Goal: Task Accomplishment & Management: Manage account settings

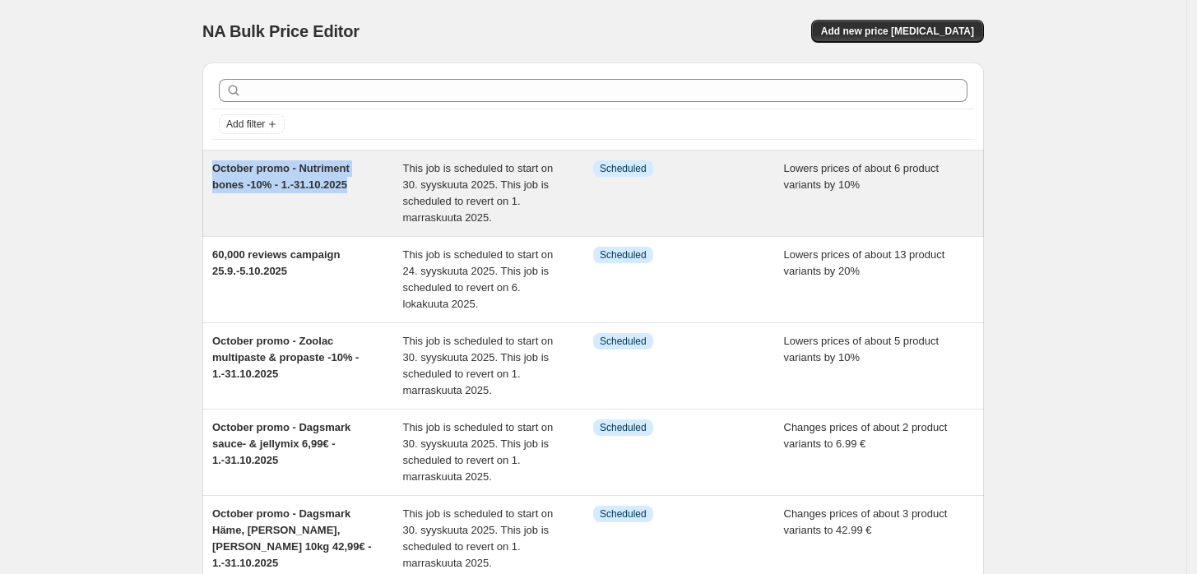
drag, startPoint x: 370, startPoint y: 188, endPoint x: 217, endPoint y: 174, distance: 153.6
click at [217, 174] on div "October promo - Nutriment bones -10% - 1.-31.10.2025" at bounding box center [307, 193] width 191 height 66
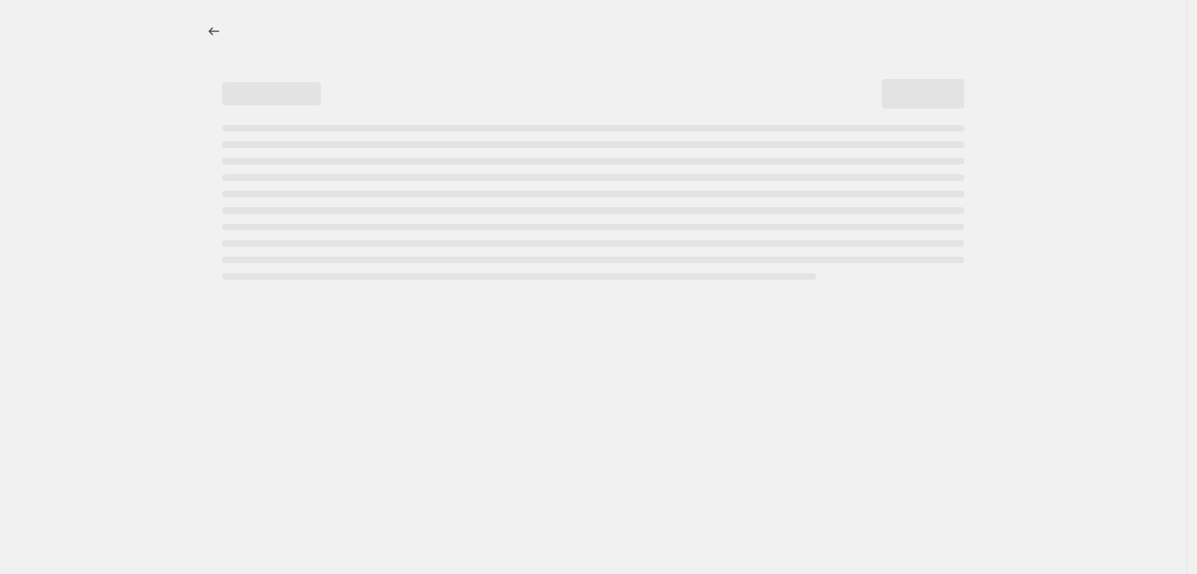
select select "percentage"
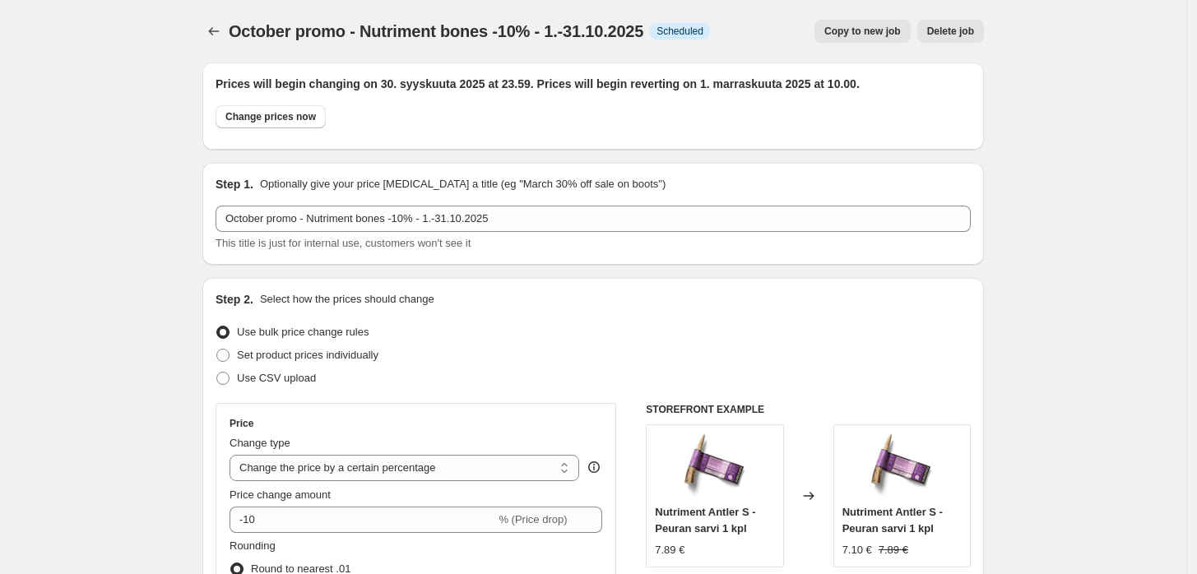
click at [452, 30] on span "October promo - Nutriment bones -10% - 1.-31.10.2025" at bounding box center [436, 31] width 415 height 18
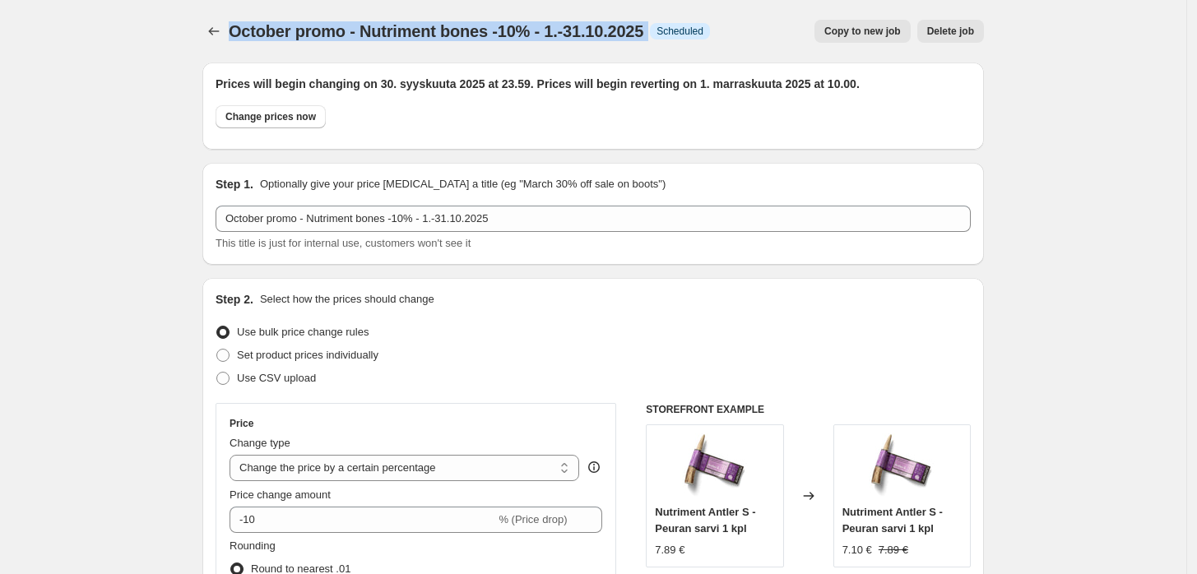
copy span "October promo - Nutriment bones -10% - 1.-31.10.2025"
